Goal: Task Accomplishment & Management: Manage account settings

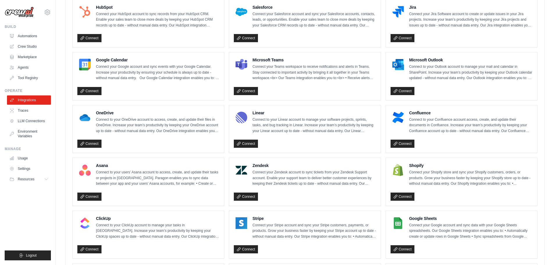
scroll to position [84, 0]
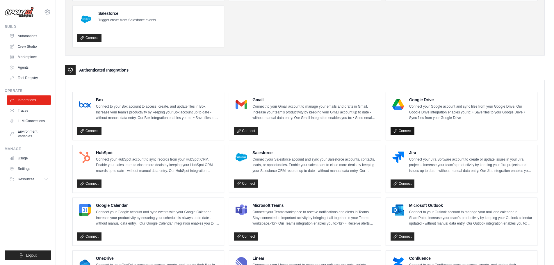
click at [404, 131] on link "Connect" at bounding box center [403, 131] width 24 height 8
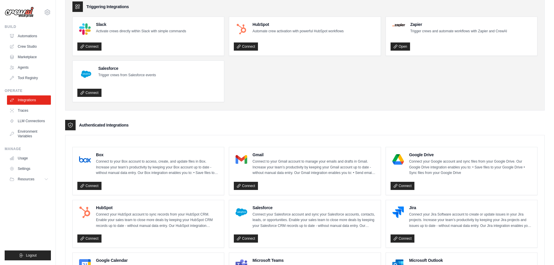
scroll to position [116, 0]
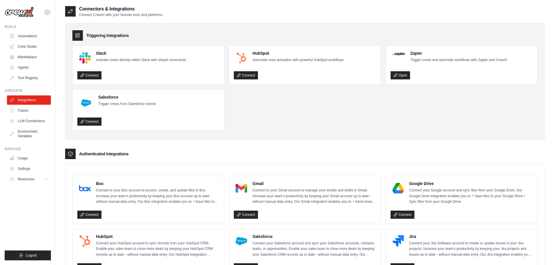
scroll to position [0, 0]
click at [47, 12] on icon at bounding box center [48, 12] width 2 height 2
click at [41, 41] on link "Settings" at bounding box center [47, 39] width 51 height 10
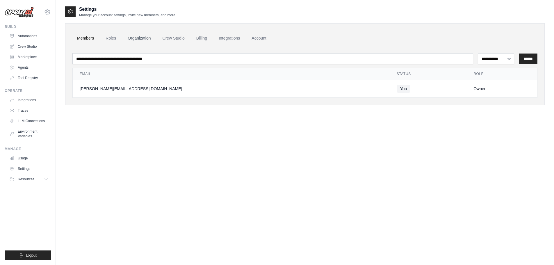
click at [151, 40] on link "Organization" at bounding box center [139, 39] width 32 height 16
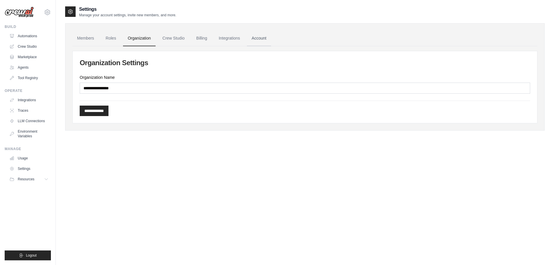
click at [267, 37] on link "Account" at bounding box center [259, 39] width 24 height 16
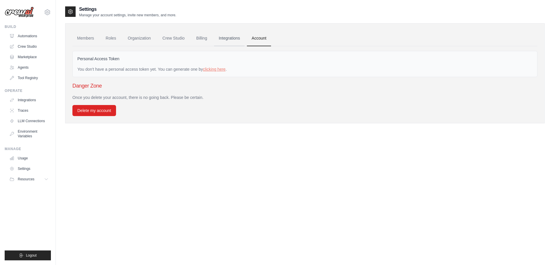
click at [232, 38] on link "Integrations" at bounding box center [229, 39] width 31 height 16
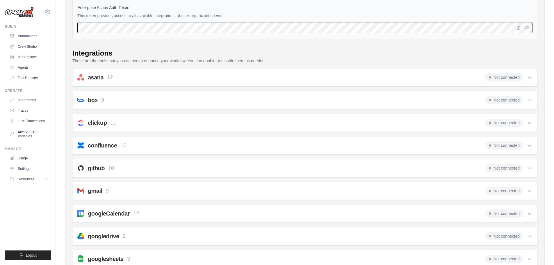
scroll to position [116, 0]
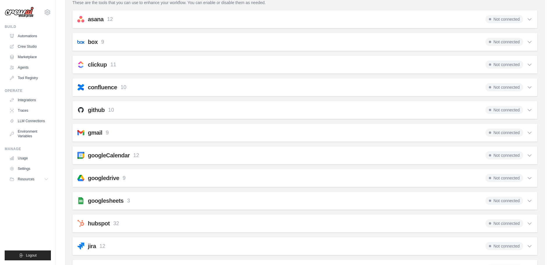
click at [531, 177] on icon at bounding box center [529, 178] width 3 height 2
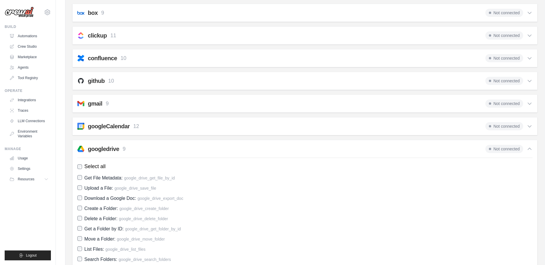
scroll to position [0, 0]
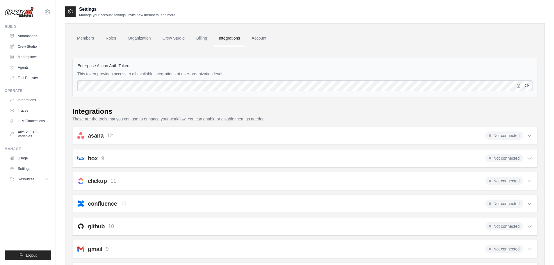
click at [527, 86] on icon "button" at bounding box center [526, 85] width 1 height 1
click at [518, 87] on icon "button" at bounding box center [518, 85] width 5 height 5
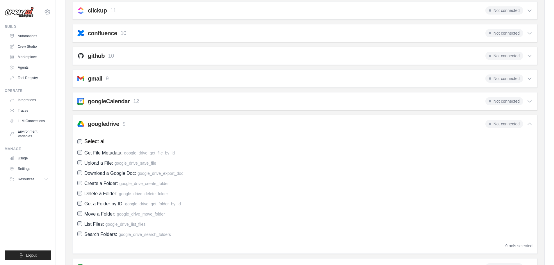
scroll to position [204, 0]
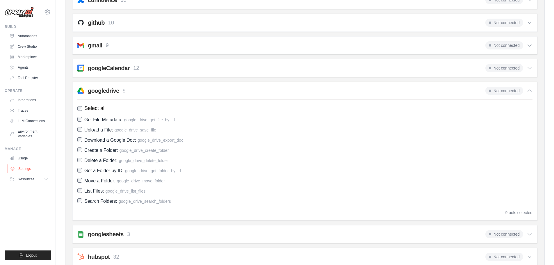
click at [27, 169] on link "Settings" at bounding box center [30, 168] width 44 height 9
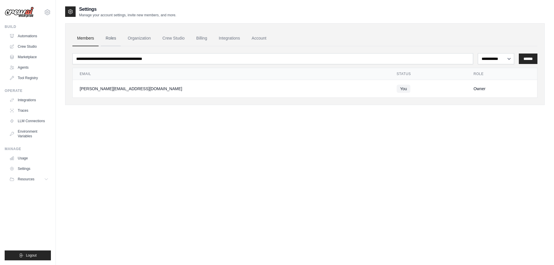
click at [110, 42] on link "Roles" at bounding box center [111, 39] width 20 height 16
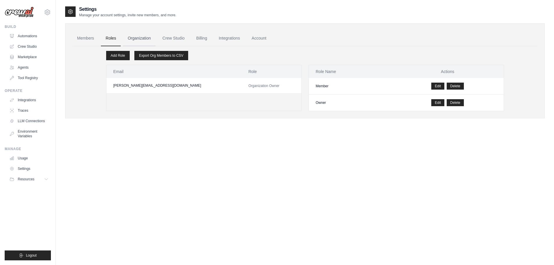
click at [139, 35] on link "Organization" at bounding box center [139, 39] width 32 height 16
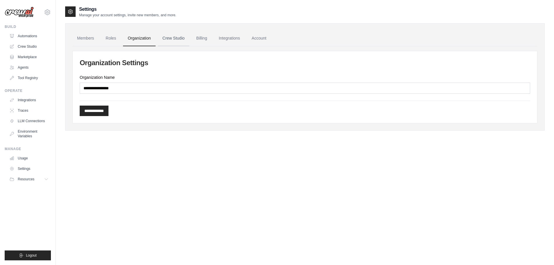
click at [177, 39] on link "Crew Studio" at bounding box center [173, 39] width 31 height 16
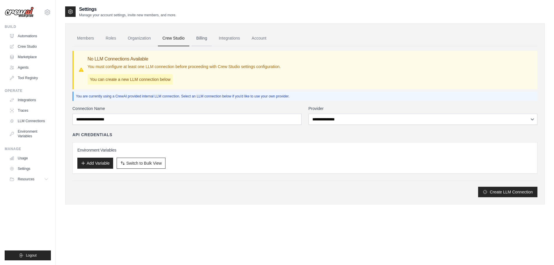
click at [206, 39] on link "Billing" at bounding box center [202, 39] width 20 height 16
click at [212, 40] on link "Billing" at bounding box center [202, 39] width 20 height 16
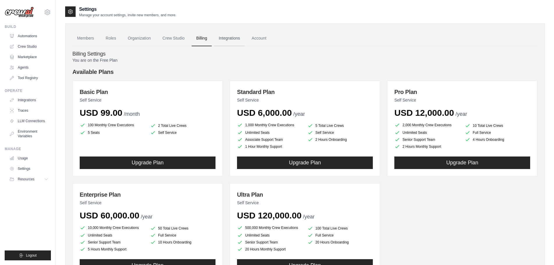
click at [240, 38] on link "Integrations" at bounding box center [229, 39] width 31 height 16
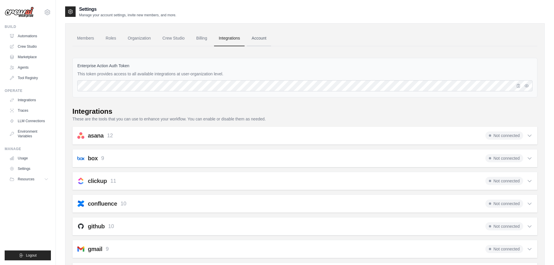
click at [265, 36] on link "Account" at bounding box center [259, 39] width 24 height 16
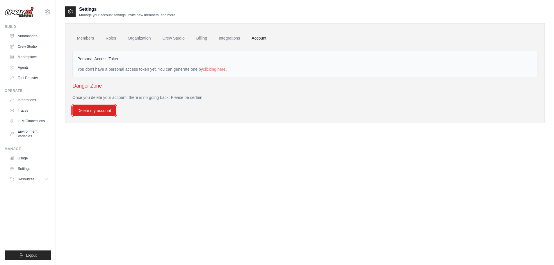
click at [97, 113] on button "Delete my account" at bounding box center [94, 110] width 44 height 11
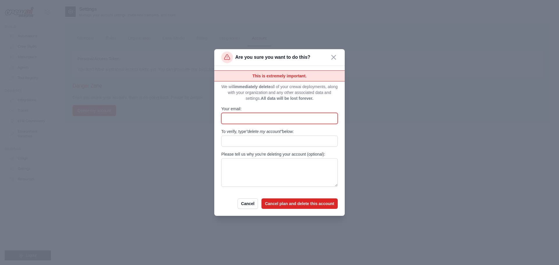
click at [253, 118] on input "Your email:" at bounding box center [279, 118] width 116 height 11
type input "**********"
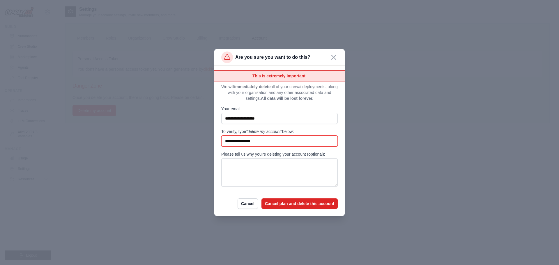
type input "**********"
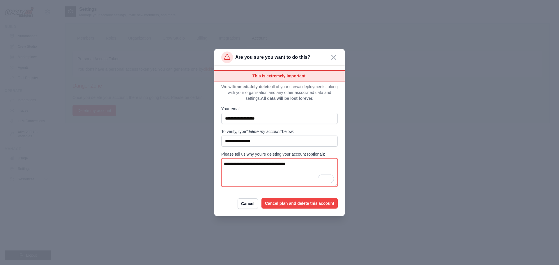
type textarea "**********"
click at [298, 205] on button "Cancel plan and delete this account" at bounding box center [299, 203] width 76 height 10
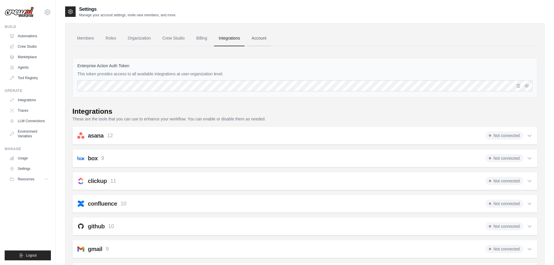
click at [266, 35] on link "Account" at bounding box center [259, 39] width 24 height 16
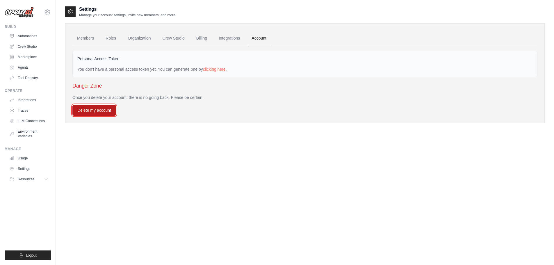
click at [107, 111] on button "Delete my account" at bounding box center [94, 110] width 44 height 11
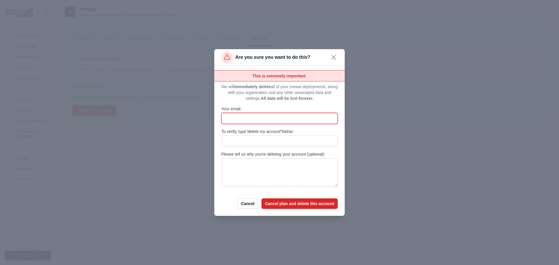
click at [257, 119] on input "Your email:" at bounding box center [279, 118] width 116 height 11
type input "**********"
drag, startPoint x: 251, startPoint y: 131, endPoint x: 287, endPoint y: 131, distance: 36.7
click at [282, 131] on span ""delete my account"" at bounding box center [264, 131] width 36 height 5
copy span "delete my account"
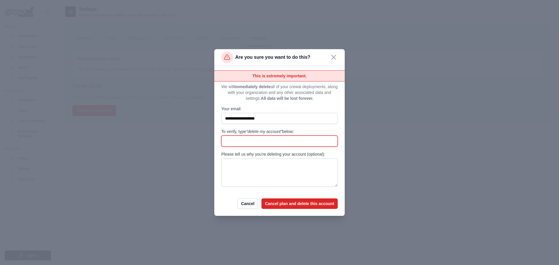
click at [241, 141] on input "To verify, type "delete my account" below:" at bounding box center [279, 141] width 116 height 11
paste input "**********"
type input "**********"
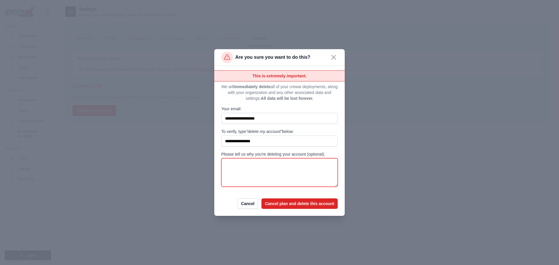
click at [254, 167] on textarea "Please tell us why you're deleting your account (optional):" at bounding box center [279, 172] width 116 height 29
